Goal: Book appointment/travel/reservation

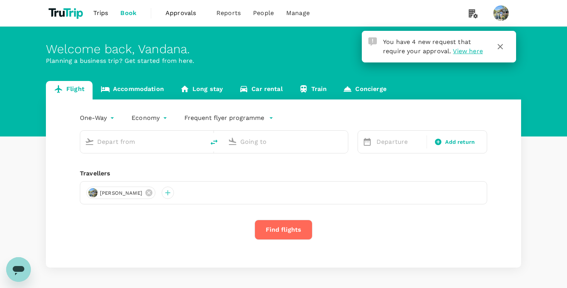
type input "roundtrip"
type input "[PERSON_NAME] Intl (DEL)"
type input "Soekarno-Hatta Intl (CGK)"
type input "[PERSON_NAME] Intl (DEL)"
type input "Soekarno-Hatta Intl (CGK)"
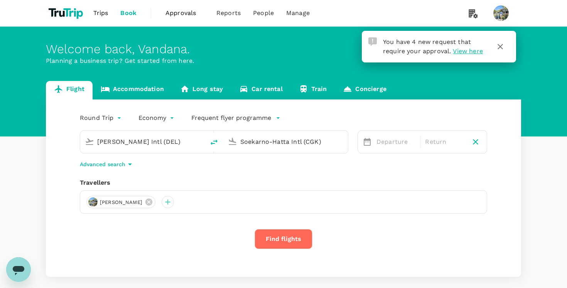
click at [470, 53] on span "View here" at bounding box center [468, 50] width 30 height 7
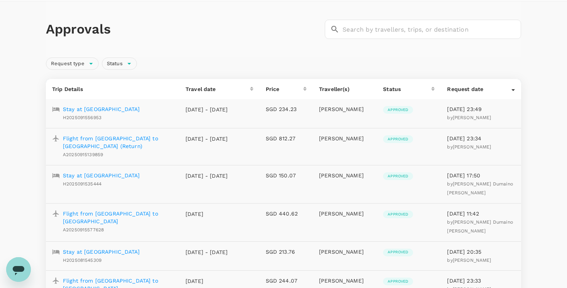
scroll to position [50, 0]
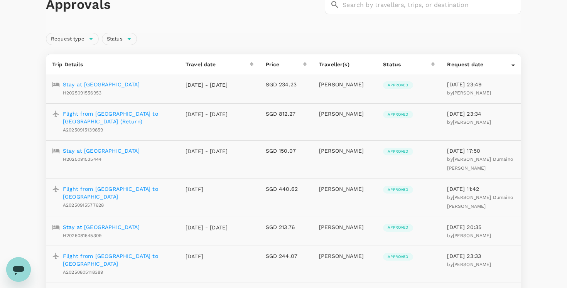
click at [86, 147] on p "Stay at Valero Grand Suites" at bounding box center [101, 151] width 77 height 8
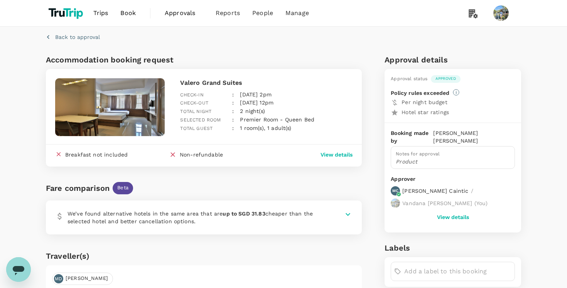
click at [139, 106] on img at bounding box center [110, 107] width 110 height 58
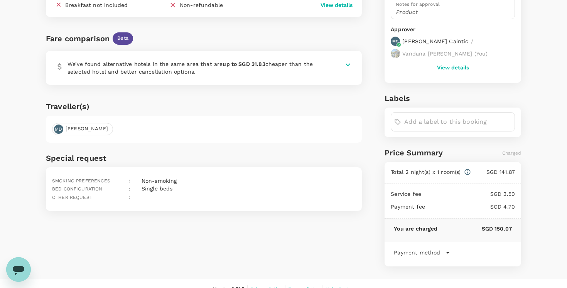
scroll to position [160, 0]
